Goal: Transaction & Acquisition: Purchase product/service

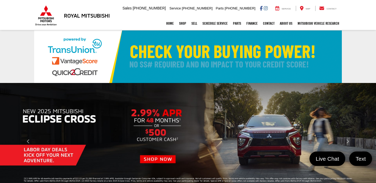
click at [282, 49] on img at bounding box center [187, 56] width 307 height 53
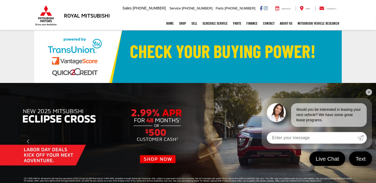
click at [368, 92] on link "✕" at bounding box center [368, 92] width 6 height 6
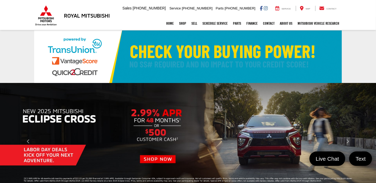
click at [216, 43] on img at bounding box center [187, 56] width 307 height 53
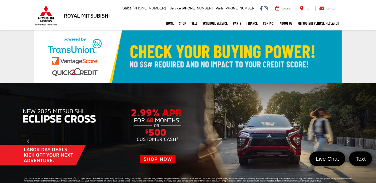
click at [216, 43] on img at bounding box center [187, 56] width 307 height 53
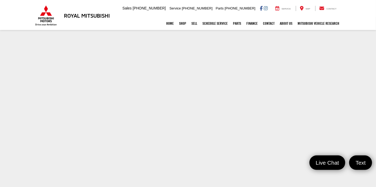
click at [362, 79] on section at bounding box center [188, 154] width 376 height 249
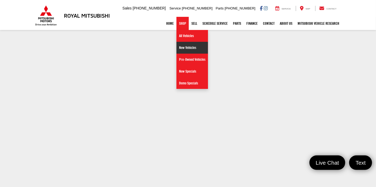
click at [208, 47] on link "New Vehicles" at bounding box center [192, 48] width 32 height 12
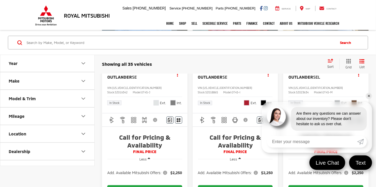
scroll to position [105, 0]
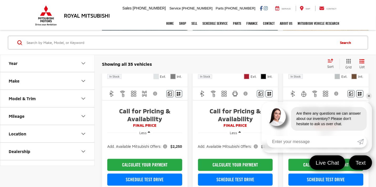
click at [369, 96] on link "✕" at bounding box center [368, 96] width 6 height 6
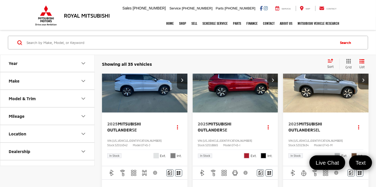
scroll to position [0, 0]
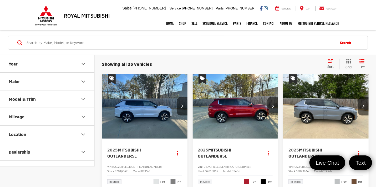
click at [271, 102] on button "Next image" at bounding box center [272, 106] width 11 height 18
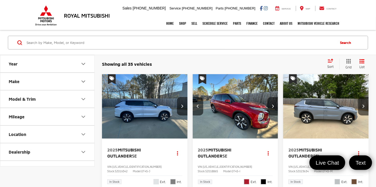
click at [271, 102] on button "Next image" at bounding box center [272, 106] width 11 height 18
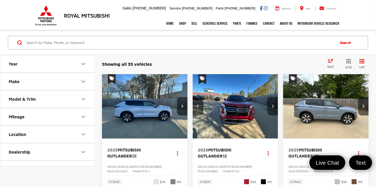
click at [271, 102] on button "Next image" at bounding box center [272, 106] width 11 height 18
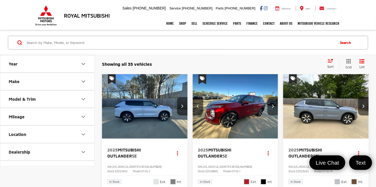
click at [271, 102] on button "Next image" at bounding box center [272, 106] width 11 height 18
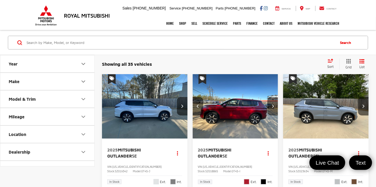
click at [271, 102] on button "Next image" at bounding box center [272, 106] width 11 height 18
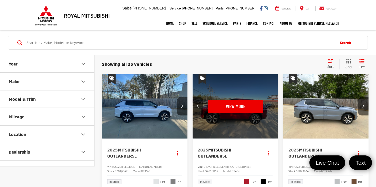
scroll to position [0, 431]
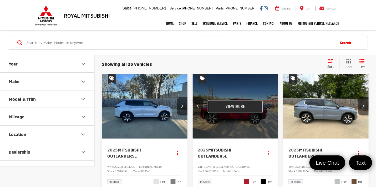
click at [260, 104] on button "View More" at bounding box center [234, 106] width 55 height 13
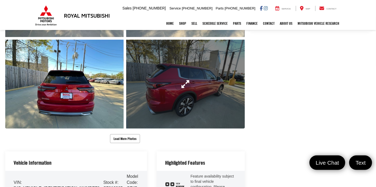
scroll to position [263, 0]
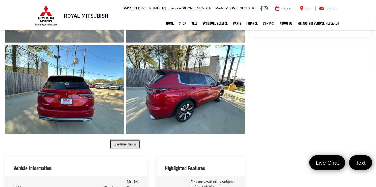
click at [131, 141] on button "Load More Photos" at bounding box center [125, 144] width 30 height 9
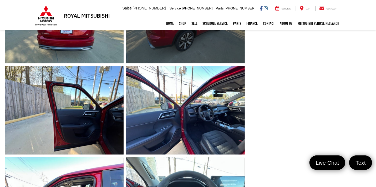
scroll to position [341, 0]
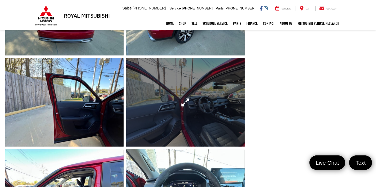
click at [213, 131] on link "Expand Photo 9" at bounding box center [185, 102] width 118 height 89
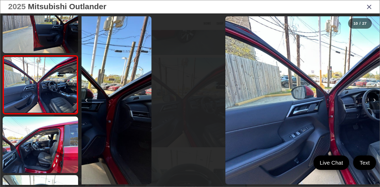
scroll to position [0, 2684]
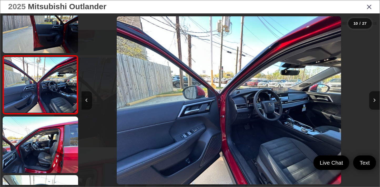
click at [284, 143] on img "2025 Mitsubishi Outlander SE 9" at bounding box center [229, 100] width 224 height 168
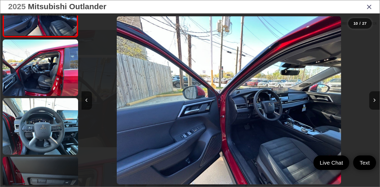
scroll to position [593, 0]
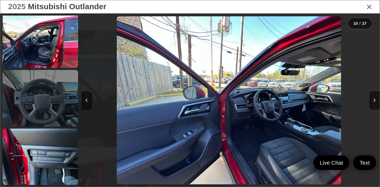
click at [51, 116] on link at bounding box center [40, 98] width 75 height 56
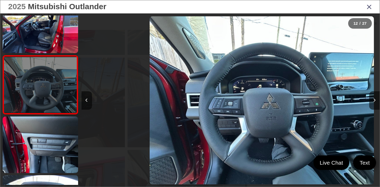
scroll to position [0, 3280]
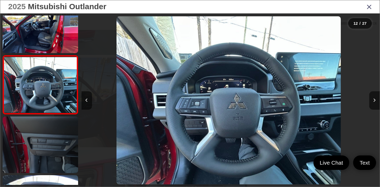
click at [62, 161] on link at bounding box center [40, 144] width 75 height 56
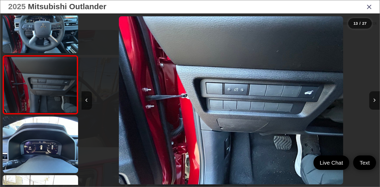
scroll to position [0, 3579]
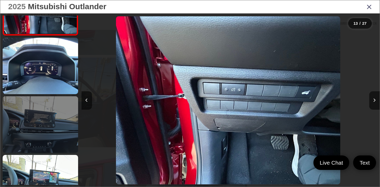
click at [53, 118] on link at bounding box center [40, 124] width 75 height 56
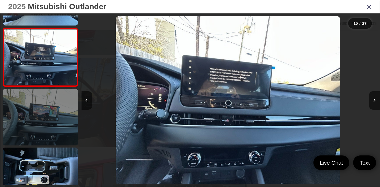
scroll to position [833, 0]
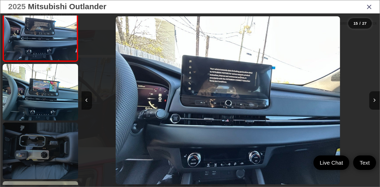
click at [60, 131] on link at bounding box center [40, 150] width 75 height 56
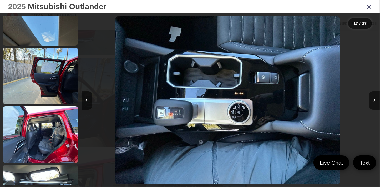
scroll to position [1161, 0]
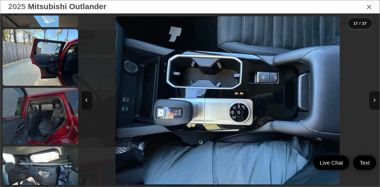
click at [38, 126] on link at bounding box center [40, 116] width 75 height 56
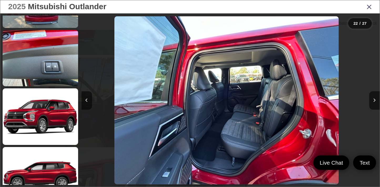
scroll to position [1401, 0]
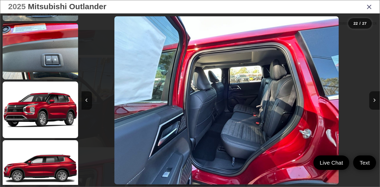
click at [369, 7] on icon "Close gallery" at bounding box center [368, 6] width 5 height 7
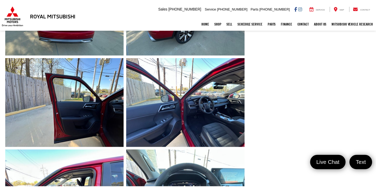
scroll to position [341, 0]
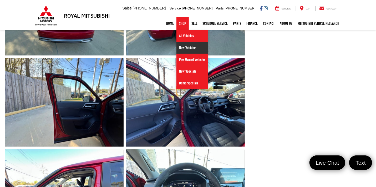
click at [208, 45] on link "New Vehicles" at bounding box center [192, 48] width 32 height 12
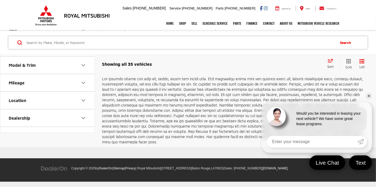
scroll to position [1205, 0]
